Goal: Go to known website: Go to known website

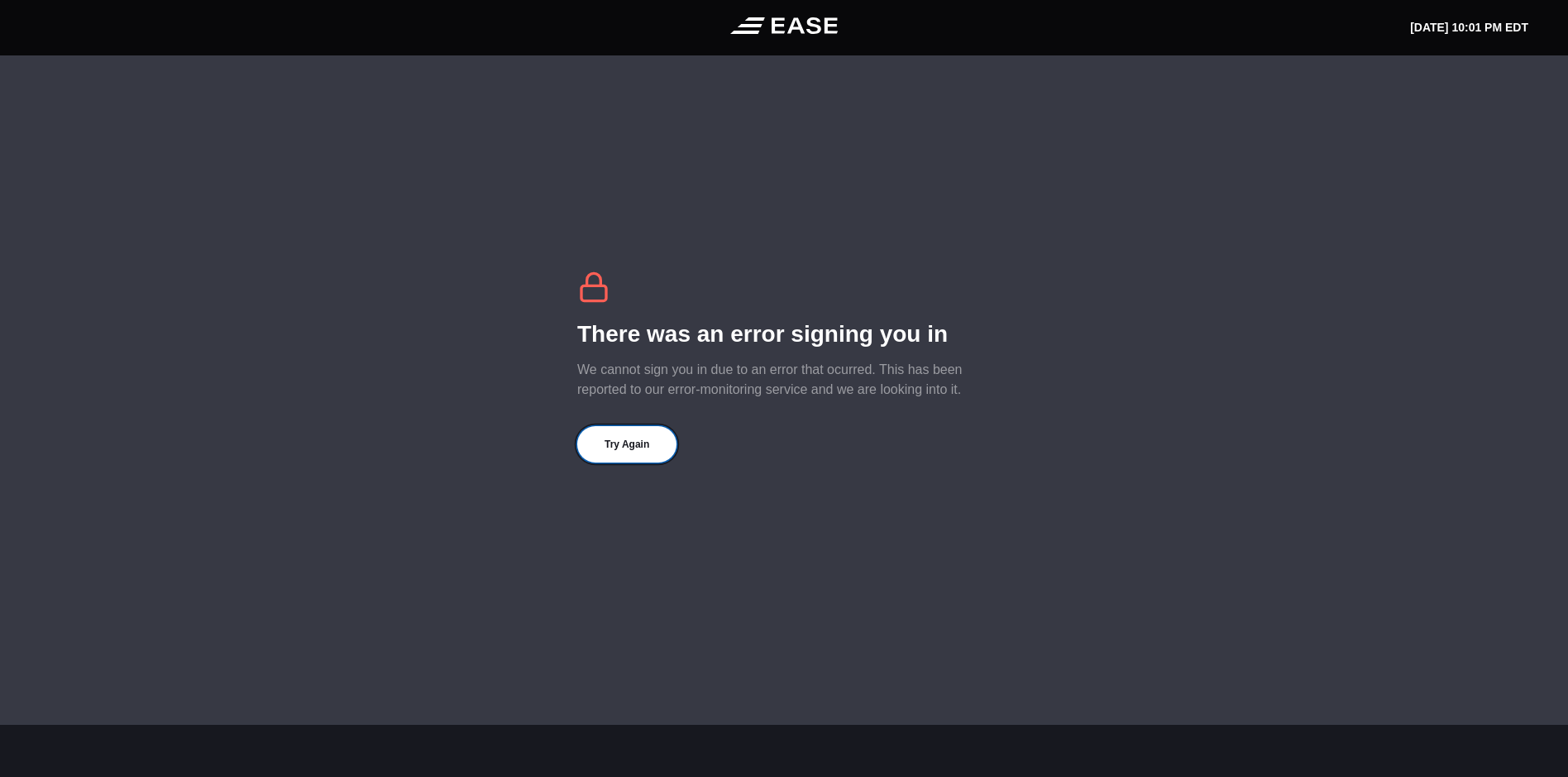
click at [637, 448] on button "Try Again" at bounding box center [627, 444] width 99 height 37
